Goal: Task Accomplishment & Management: Manage account settings

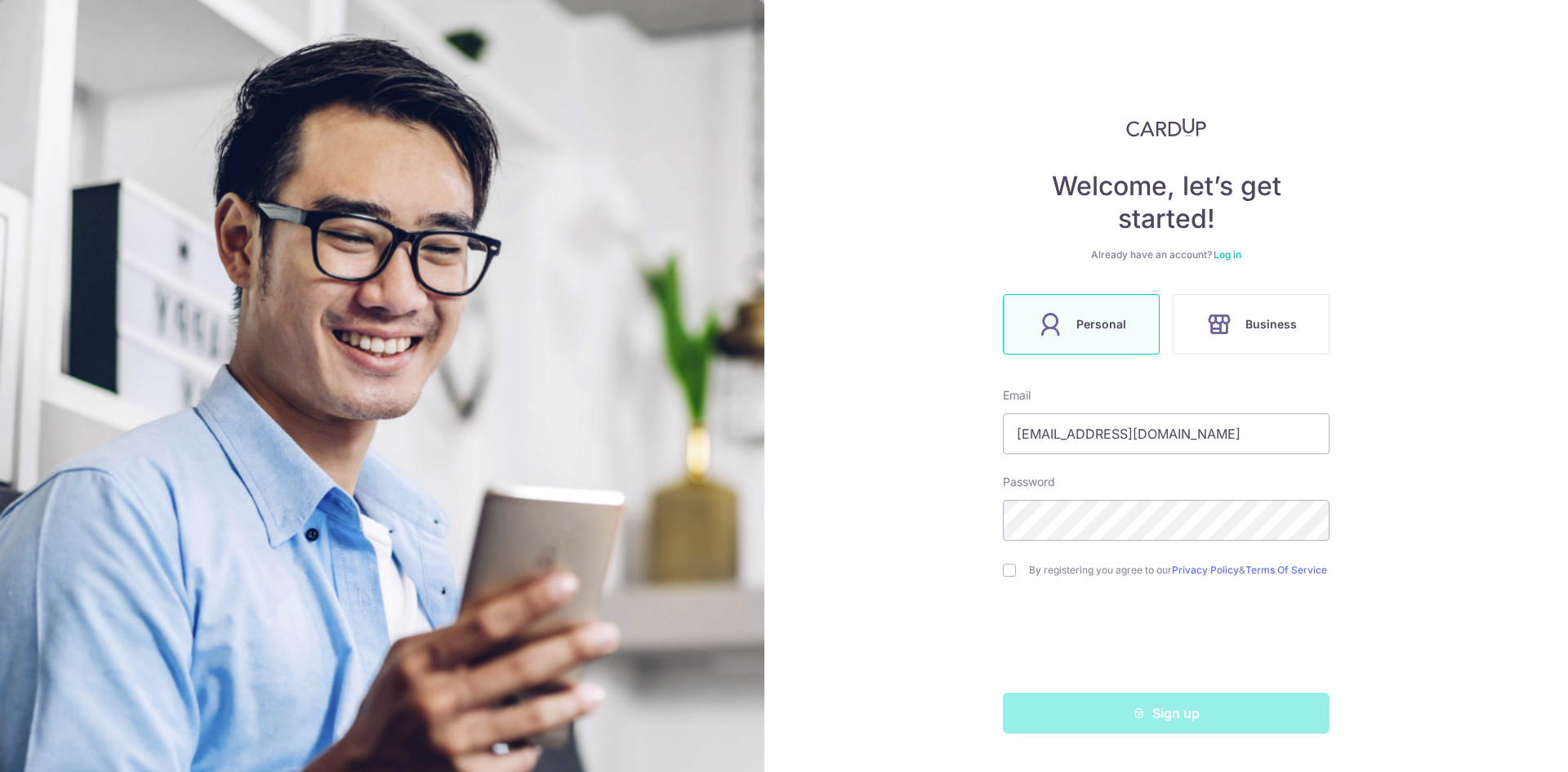
click at [1231, 258] on link "Log in" at bounding box center [1228, 254] width 28 height 12
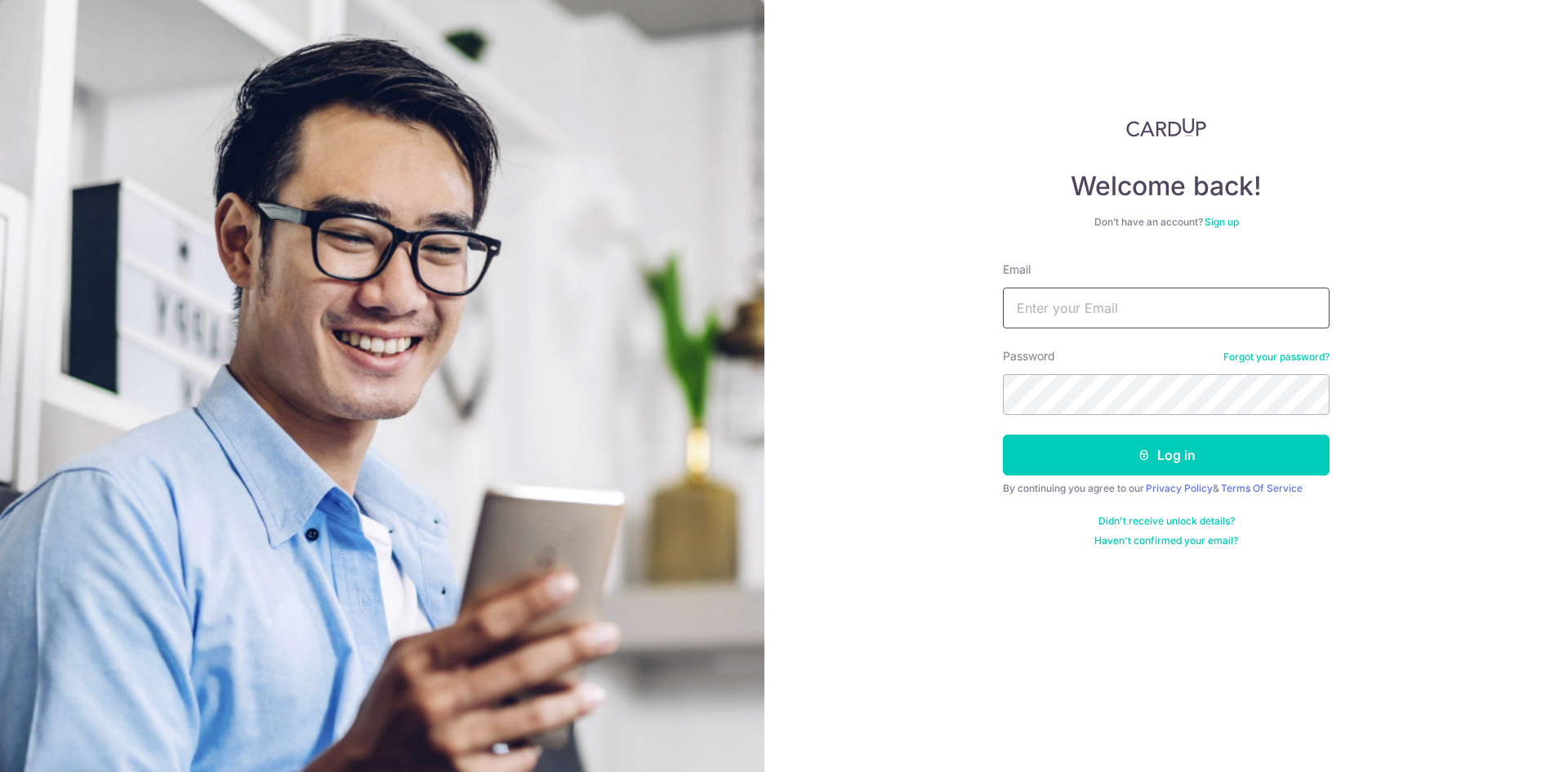
type input "[EMAIL_ADDRESS][DOMAIN_NAME]"
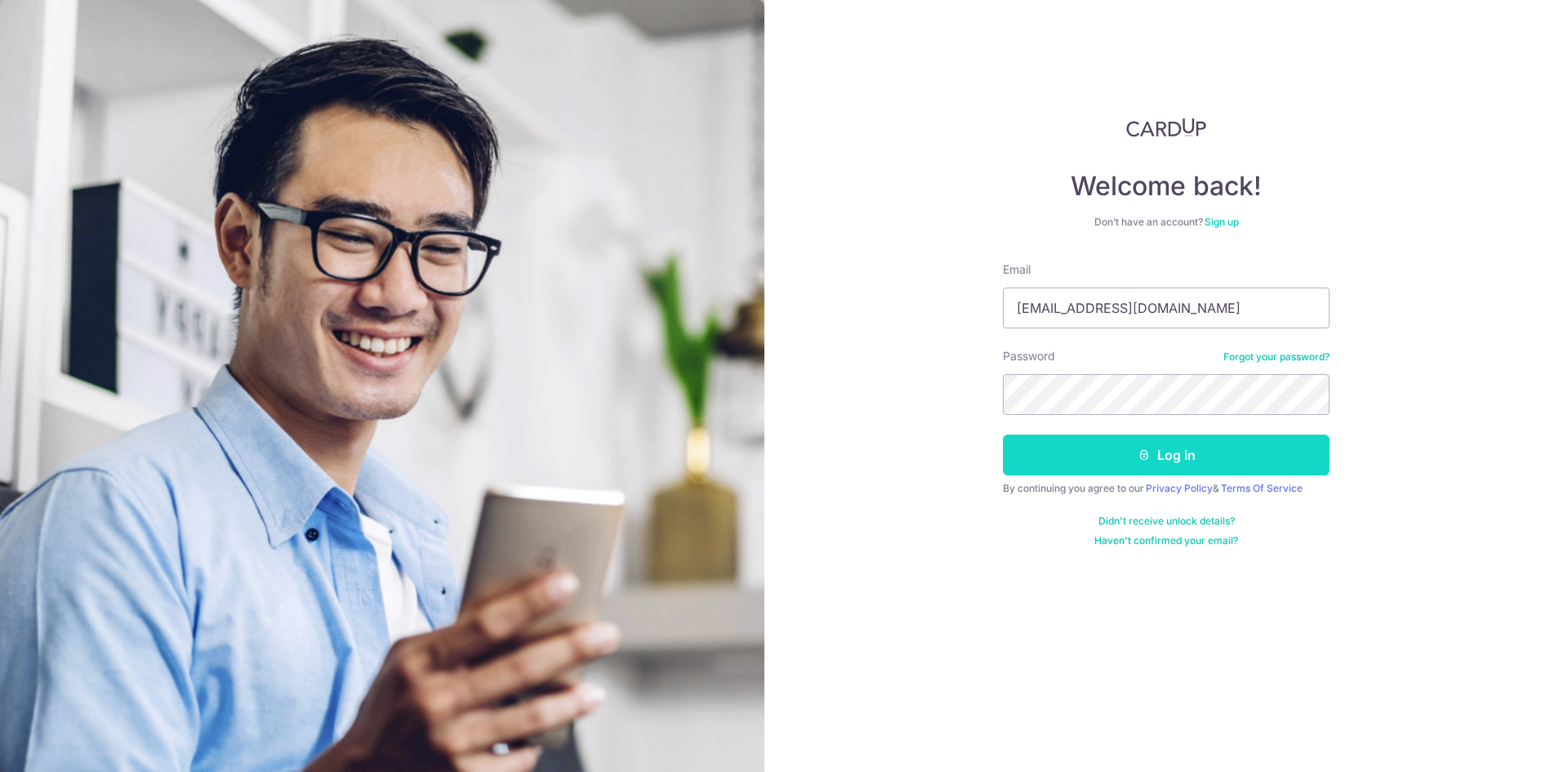
click at [1149, 445] on button "Log in" at bounding box center [1167, 454] width 327 height 40
